Goal: Task Accomplishment & Management: Complete application form

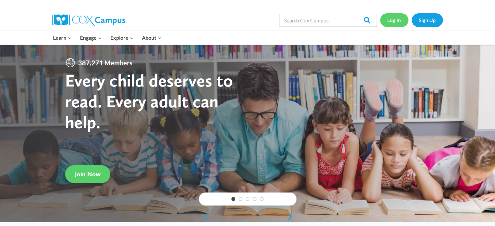
click at [397, 22] on link "Log In" at bounding box center [394, 19] width 28 height 13
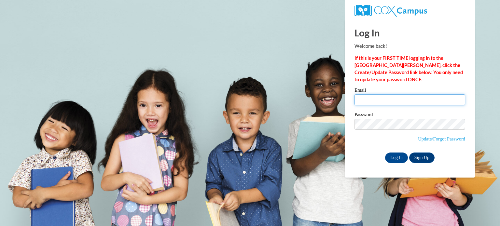
click at [396, 99] on input "Email" at bounding box center [409, 99] width 111 height 11
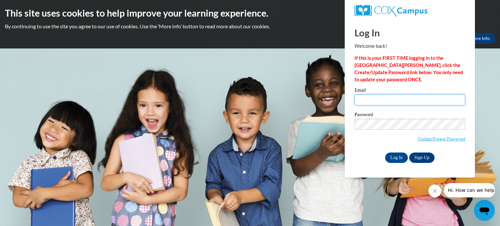
type input "[EMAIL_ADDRESS][DOMAIN_NAME]"
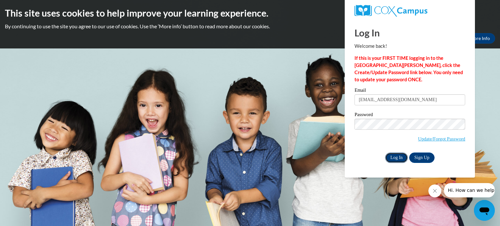
click at [400, 158] on input "Log In" at bounding box center [396, 158] width 23 height 10
click at [394, 157] on input "Log In" at bounding box center [396, 158] width 23 height 10
click at [436, 140] on link "Update/Forgot Password" at bounding box center [441, 138] width 47 height 5
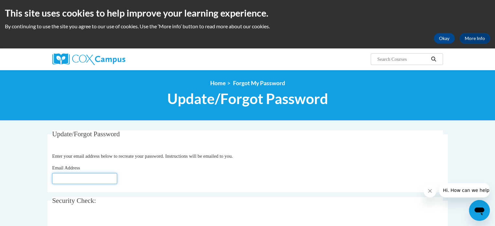
click at [61, 182] on input "Email Address" at bounding box center [84, 178] width 65 height 11
type input "[EMAIL_ADDRESS][DOMAIN_NAME]"
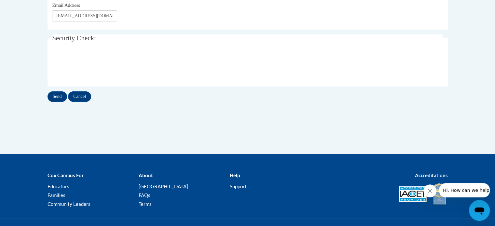
scroll to position [98, 0]
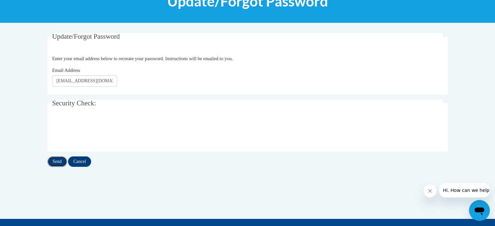
click at [60, 161] on input "Send" at bounding box center [57, 161] width 20 height 10
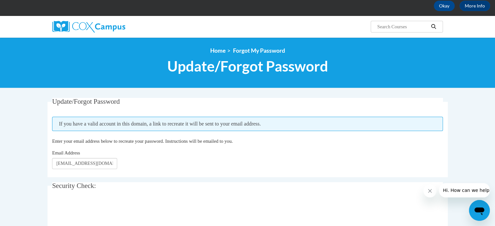
scroll to position [130, 0]
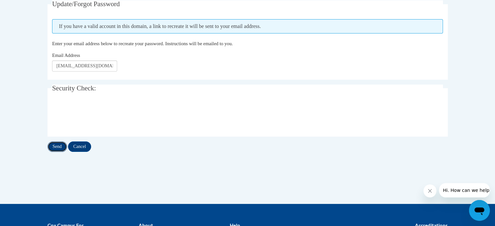
click at [57, 149] on input "Send" at bounding box center [57, 146] width 20 height 10
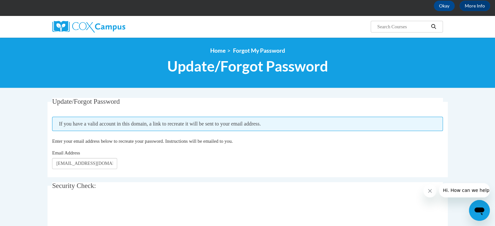
scroll to position [65, 0]
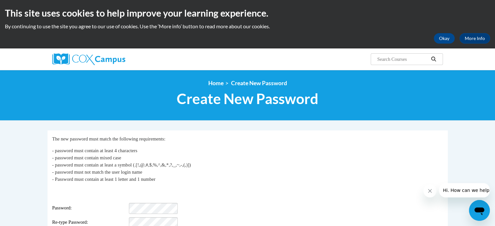
scroll to position [33, 0]
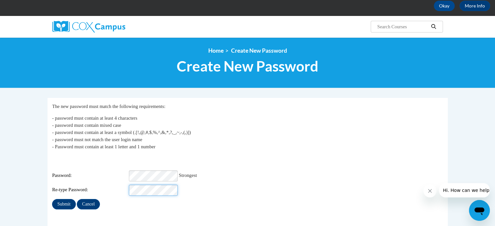
click at [52, 199] on input "Submit" at bounding box center [63, 204] width 23 height 10
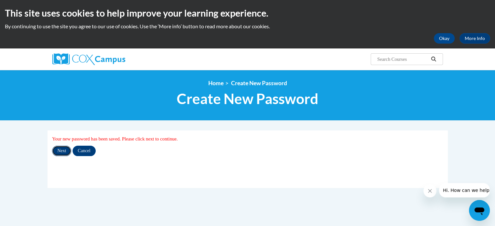
click at [65, 150] on input "Next" at bounding box center [61, 151] width 19 height 10
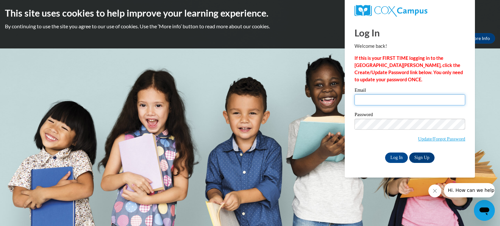
click at [408, 96] on input "Email" at bounding box center [409, 99] width 111 height 11
type input "[EMAIL_ADDRESS][DOMAIN_NAME]"
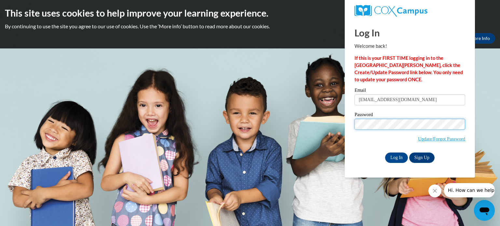
click at [308, 134] on body "This site uses cookies to help improve your learning experience. By continuing …" at bounding box center [250, 113] width 500 height 226
click at [385, 153] on input "Log In" at bounding box center [396, 158] width 23 height 10
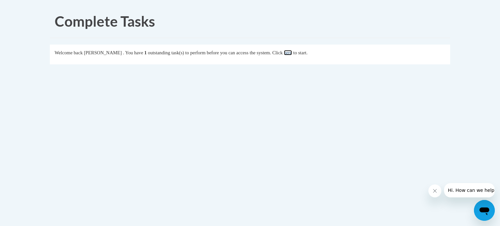
click at [292, 53] on link "here" at bounding box center [288, 52] width 8 height 5
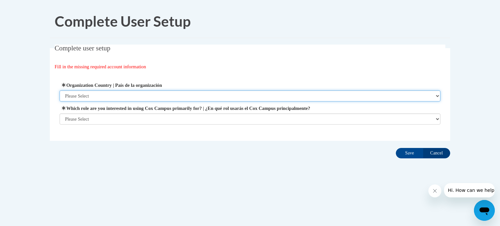
click at [126, 99] on select "Please Select [GEOGRAPHIC_DATA] | [GEOGRAPHIC_DATA] Outside of [GEOGRAPHIC_DATA…" at bounding box center [250, 95] width 381 height 11
select select "ad49bcad-a171-4b2e-b99c-48b446064914"
click at [60, 90] on select "Please Select [GEOGRAPHIC_DATA] | [GEOGRAPHIC_DATA] Outside of [GEOGRAPHIC_DATA…" at bounding box center [250, 95] width 381 height 11
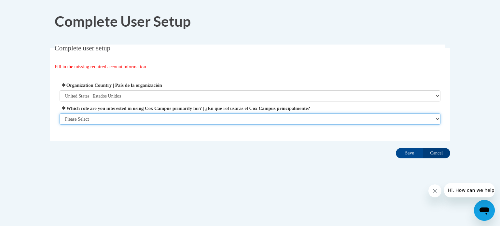
click at [158, 119] on select "Please Select College/University | Colegio/Universidad Community/Nonprofit Part…" at bounding box center [250, 119] width 381 height 11
select select "fbf2d438-af2f-41f8-98f1-81c410e29de3"
click at [60, 125] on select "Please Select College/University | Colegio/Universidad Community/Nonprofit Part…" at bounding box center [250, 119] width 381 height 11
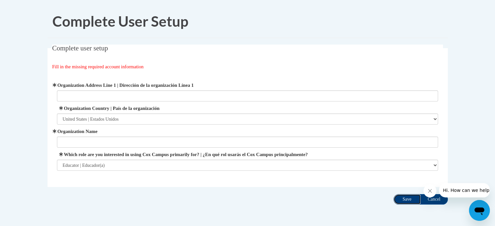
click at [404, 199] on input "Save" at bounding box center [406, 199] width 27 height 10
click at [99, 102] on div "Organization Address Line 1 | Dirección de la organización Línea 1 Organization…" at bounding box center [247, 126] width 381 height 89
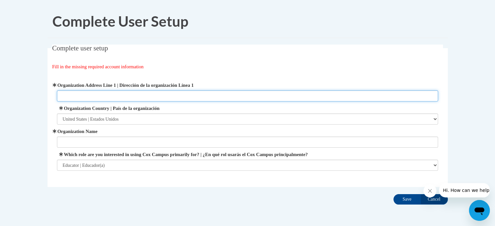
click at [100, 98] on input "Organization Address Line 1 | Dirección de la organización Línea 1" at bounding box center [247, 95] width 381 height 11
type input "6801 99th Avenue"
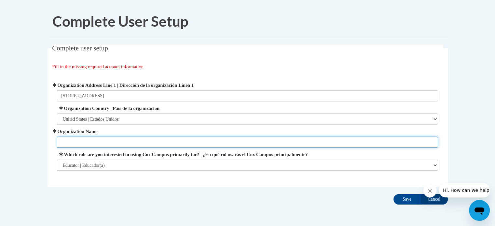
click at [109, 140] on input "Organization Name" at bounding box center [247, 142] width 381 height 11
type input "Nash Elementary School"
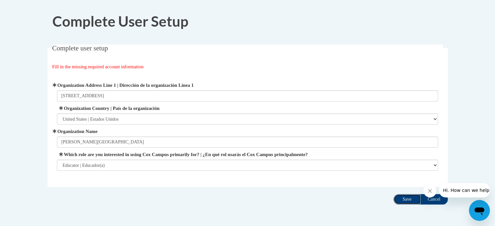
click at [403, 199] on input "Save" at bounding box center [406, 199] width 27 height 10
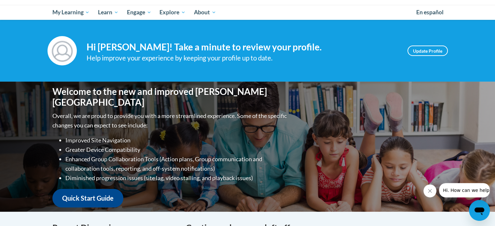
scroll to position [33, 0]
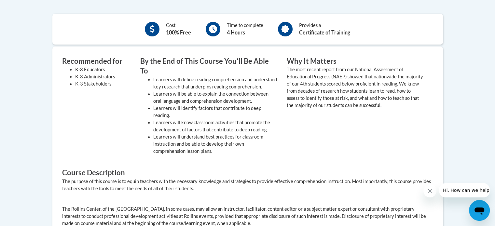
scroll to position [98, 0]
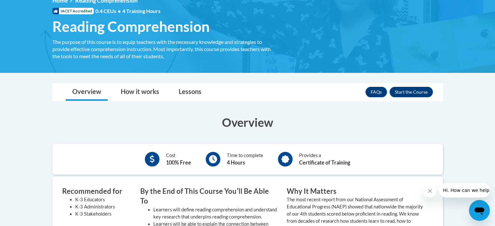
drag, startPoint x: 255, startPoint y: 137, endPoint x: 173, endPoint y: 102, distance: 88.8
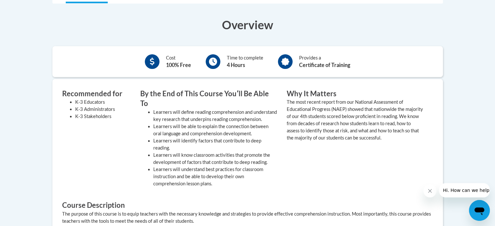
scroll to position [0, 0]
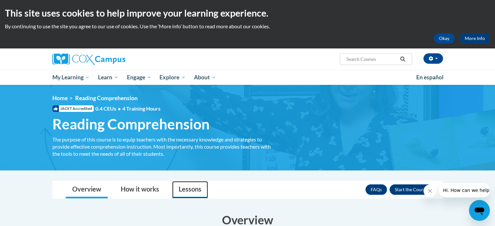
click at [179, 189] on link "Lessons" at bounding box center [190, 189] width 36 height 17
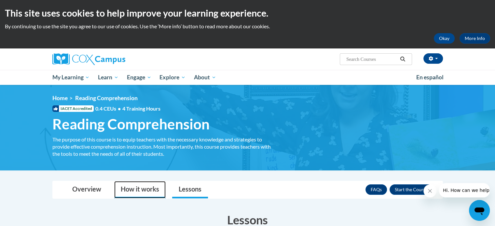
click at [149, 191] on link "How it works" at bounding box center [139, 189] width 51 height 17
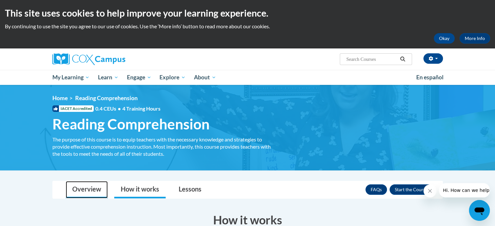
click at [97, 186] on link "Overview" at bounding box center [87, 189] width 42 height 17
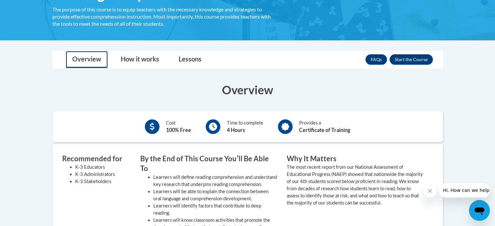
scroll to position [98, 0]
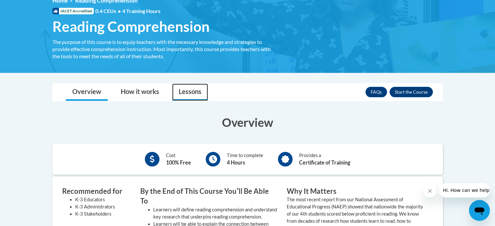
click at [188, 92] on link "Lessons" at bounding box center [190, 92] width 36 height 17
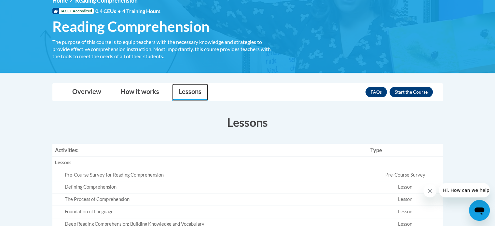
scroll to position [195, 0]
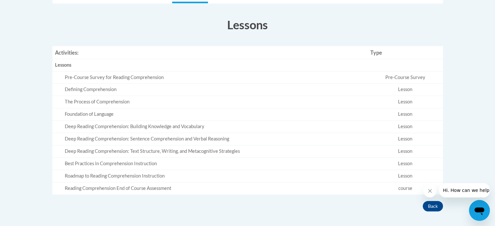
click at [433, 195] on button "Close message from company" at bounding box center [429, 190] width 13 height 13
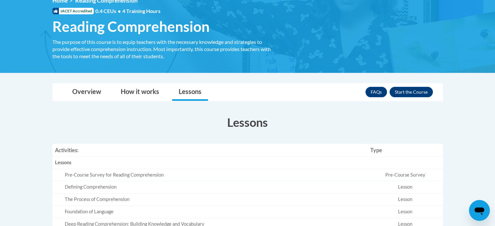
scroll to position [33, 0]
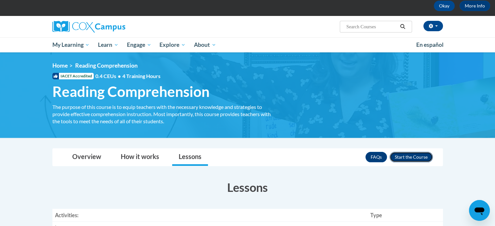
click at [426, 155] on button "Enroll" at bounding box center [410, 157] width 43 height 10
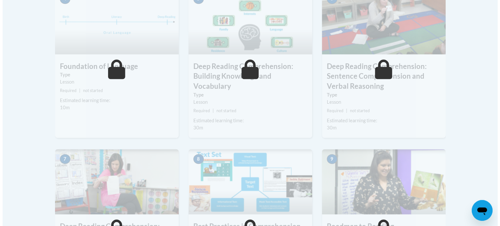
scroll to position [195, 0]
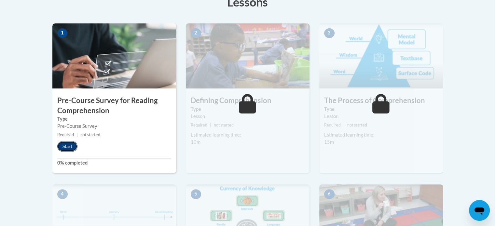
click at [68, 149] on button "Start" at bounding box center [67, 146] width 20 height 10
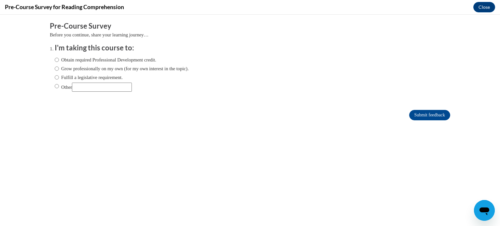
scroll to position [0, 0]
click at [55, 76] on input "Fulfill a legislative requirement." at bounding box center [57, 77] width 4 height 7
radio input "true"
click at [55, 58] on input "Obtain required Professional Development credit." at bounding box center [57, 59] width 4 height 7
radio input "true"
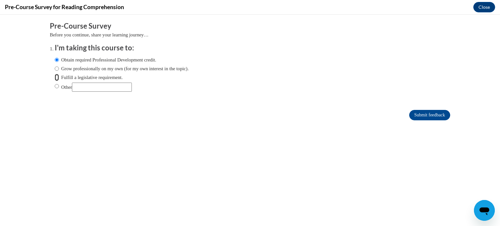
click at [55, 76] on input "Fulfill a legislative requirement." at bounding box center [57, 77] width 4 height 7
radio input "true"
click at [425, 117] on input "Submit feedback" at bounding box center [429, 115] width 41 height 10
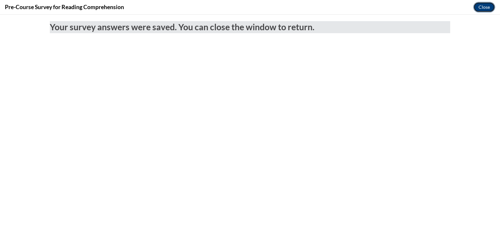
click at [484, 7] on button "Close" at bounding box center [484, 7] width 22 height 10
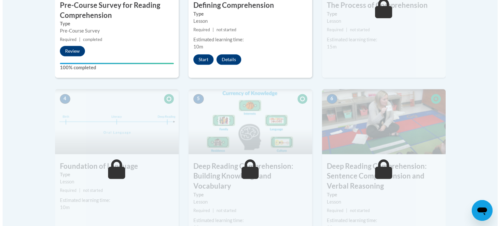
scroll to position [193, 0]
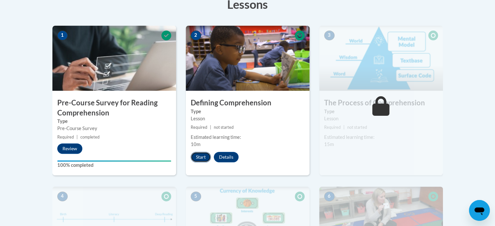
click at [198, 159] on button "Start" at bounding box center [201, 157] width 20 height 10
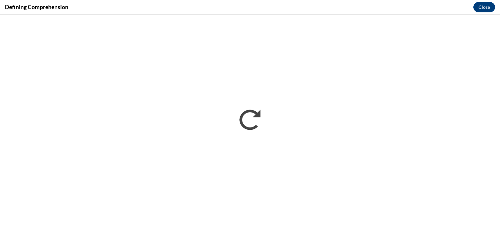
scroll to position [0, 0]
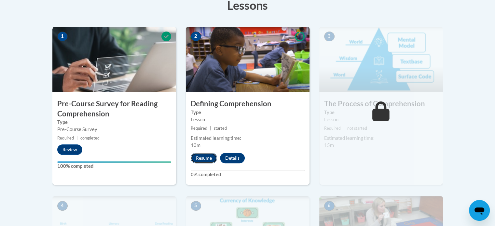
click at [214, 161] on button "Resume" at bounding box center [204, 158] width 26 height 10
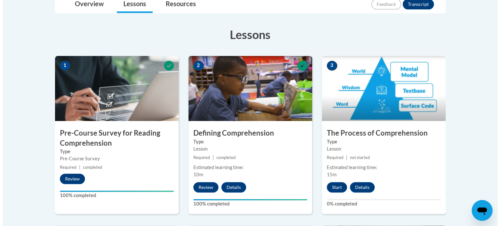
scroll to position [195, 0]
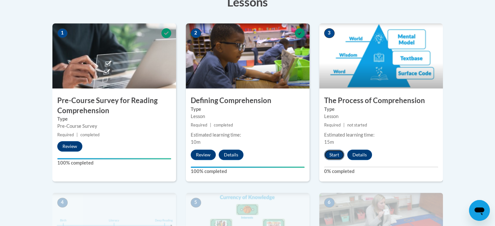
click at [331, 153] on button "Start" at bounding box center [334, 155] width 20 height 10
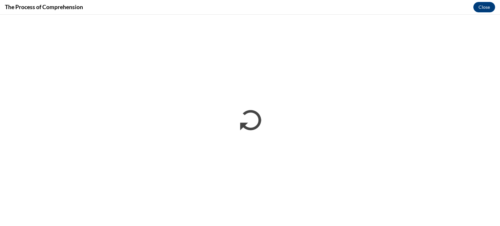
scroll to position [0, 0]
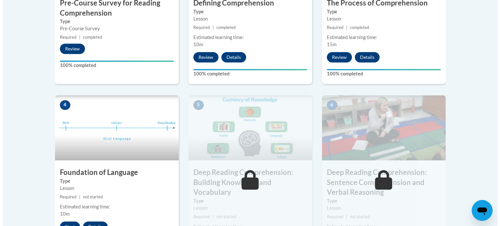
scroll to position [325, 0]
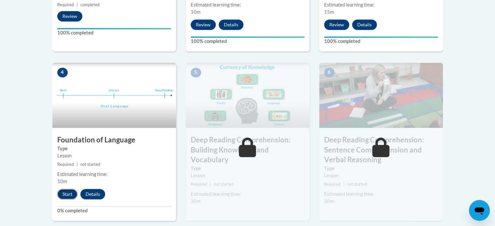
click at [66, 194] on button "Start" at bounding box center [67, 194] width 20 height 10
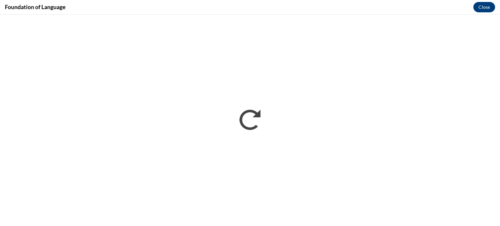
scroll to position [0, 0]
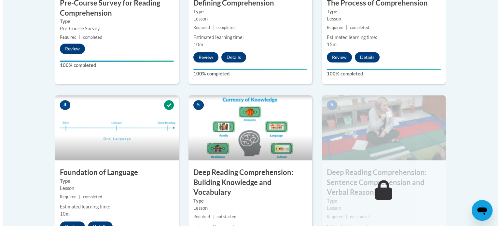
scroll to position [423, 0]
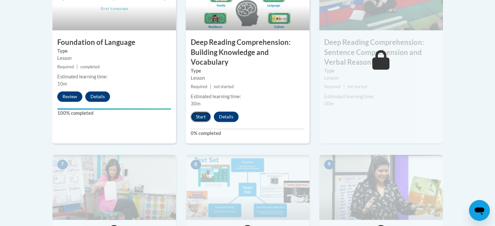
click at [203, 118] on button "Start" at bounding box center [201, 117] width 20 height 10
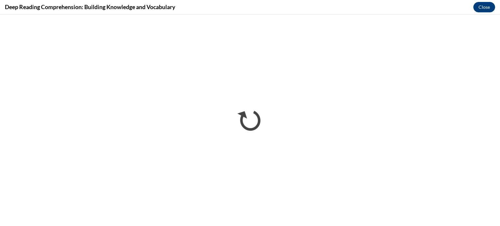
scroll to position [0, 0]
